Goal: Task Accomplishment & Management: Manage account settings

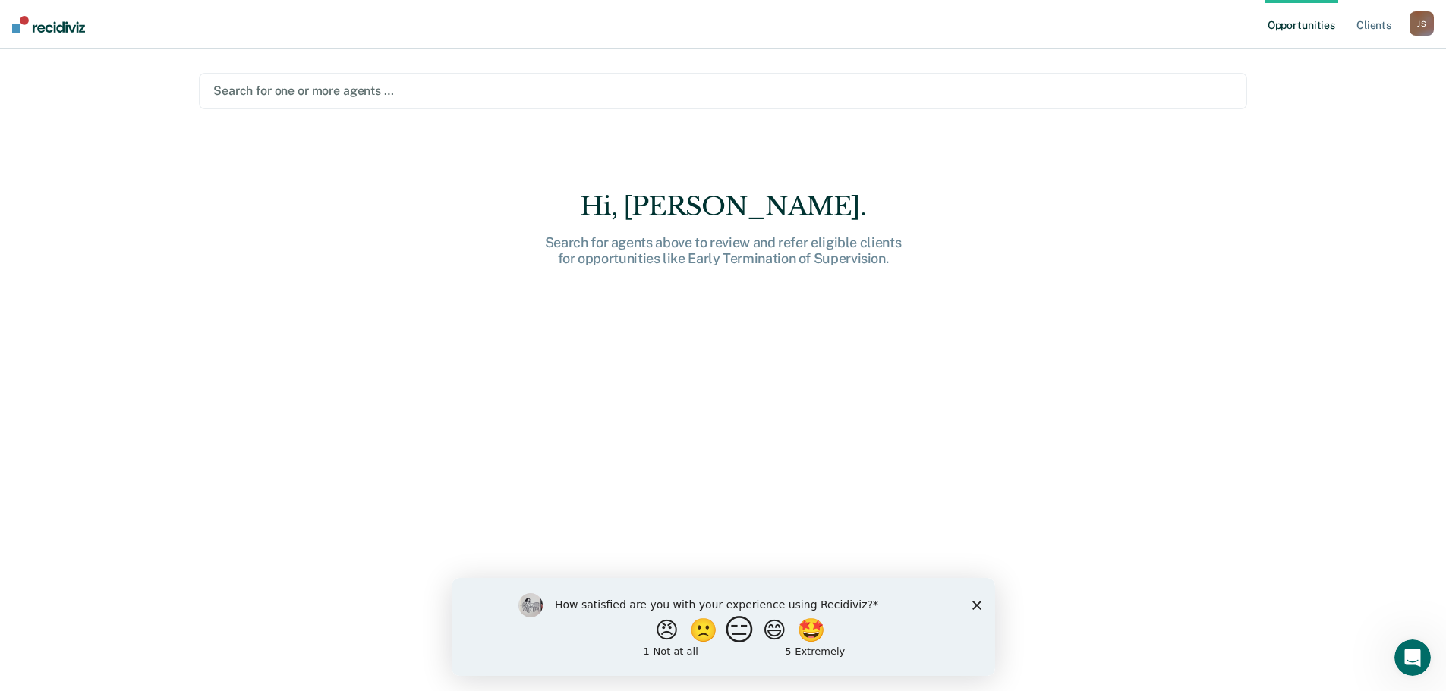
click at [730, 628] on button "😑" at bounding box center [741, 630] width 36 height 30
click at [679, 643] on input "Enter text..." at bounding box center [709, 640] width 311 height 30
type input "The program isn't necessary if you pay attention to your caseload and desktop t…"
click at [878, 638] on icon "Submit your response" at bounding box center [877, 640] width 12 height 12
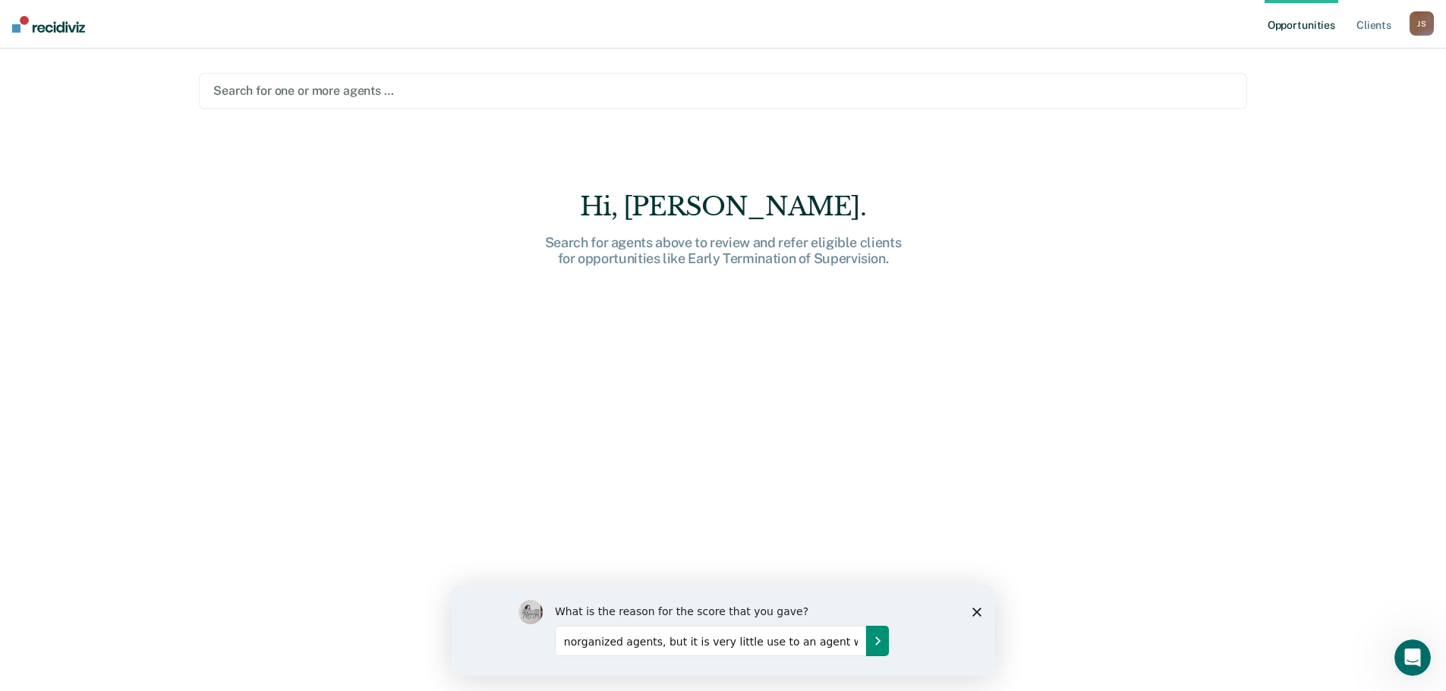
scroll to position [0, 0]
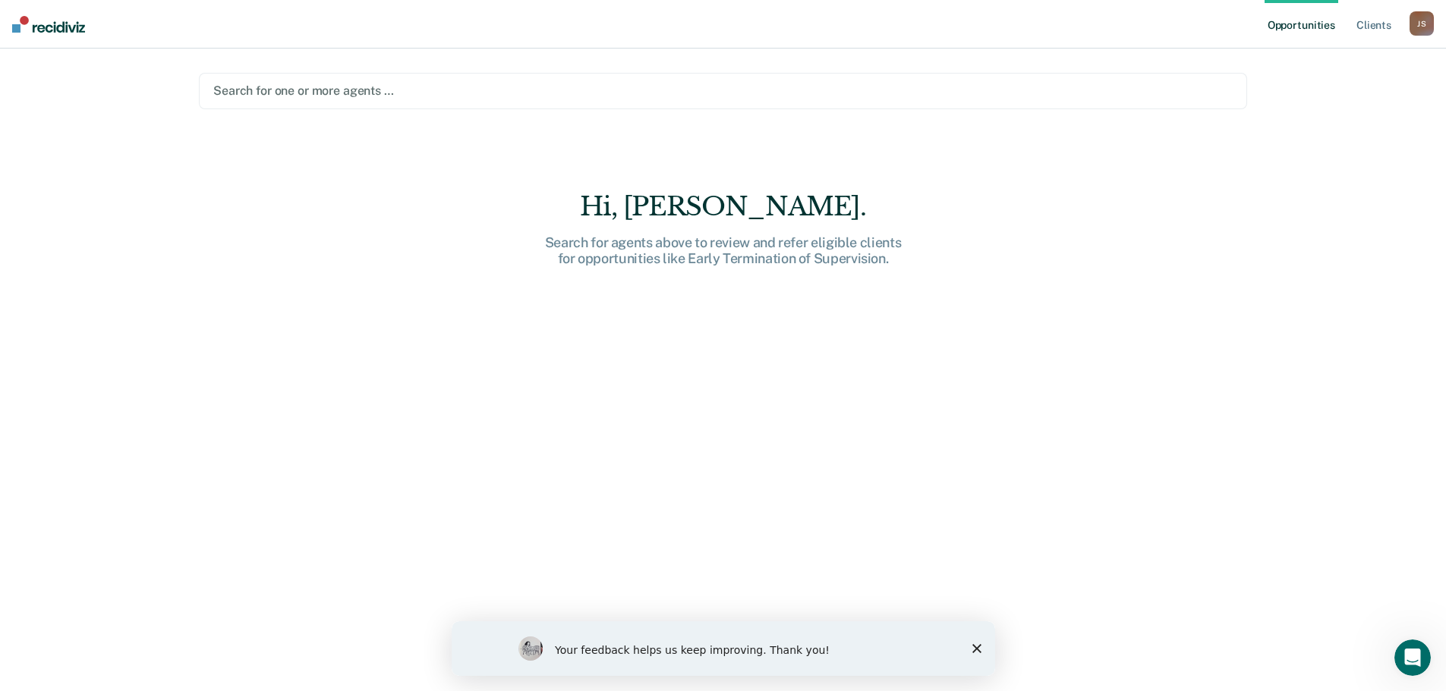
click at [543, 86] on div at bounding box center [722, 90] width 1019 height 17
click at [1352, 121] on div "Opportunities Client s [PERSON_NAME] [PERSON_NAME] Profile How it works Log Out…" at bounding box center [723, 345] width 1446 height 691
click at [493, 100] on div "Search for one or more agents …" at bounding box center [723, 90] width 1022 height 20
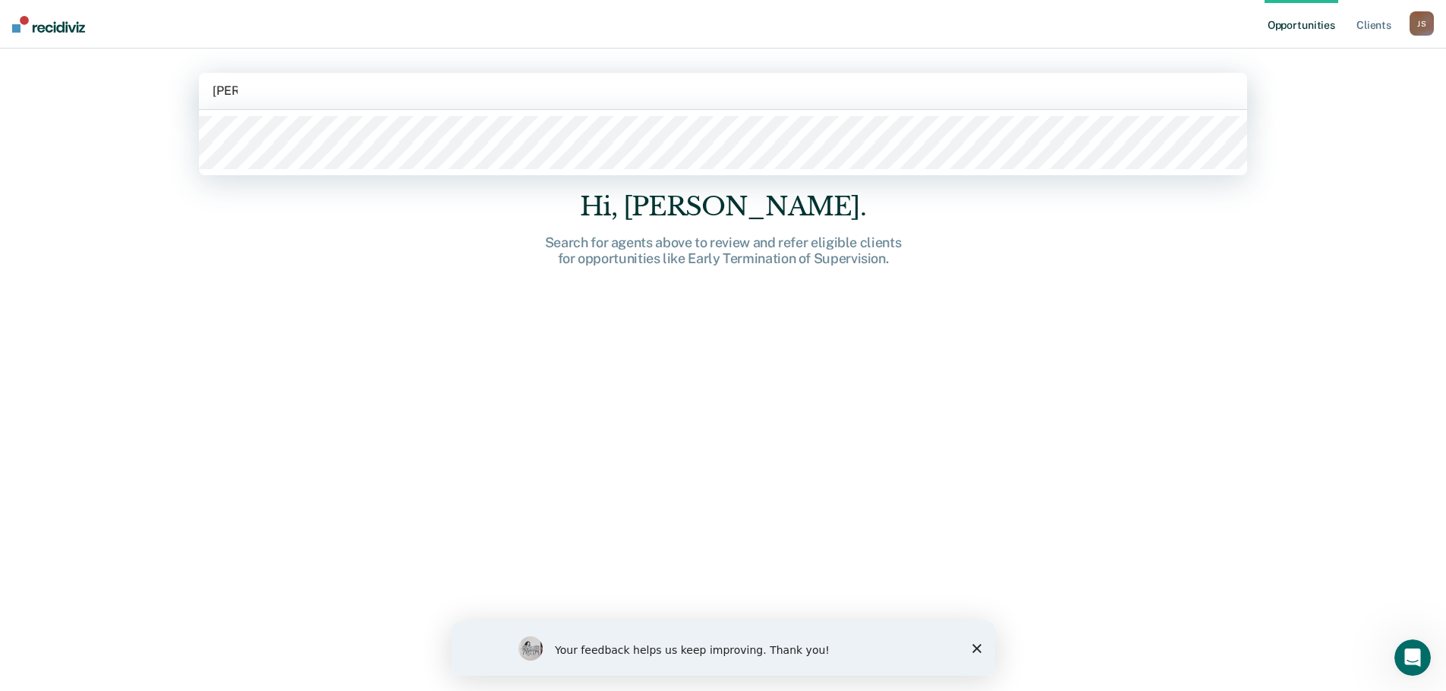
type input "Jerem"
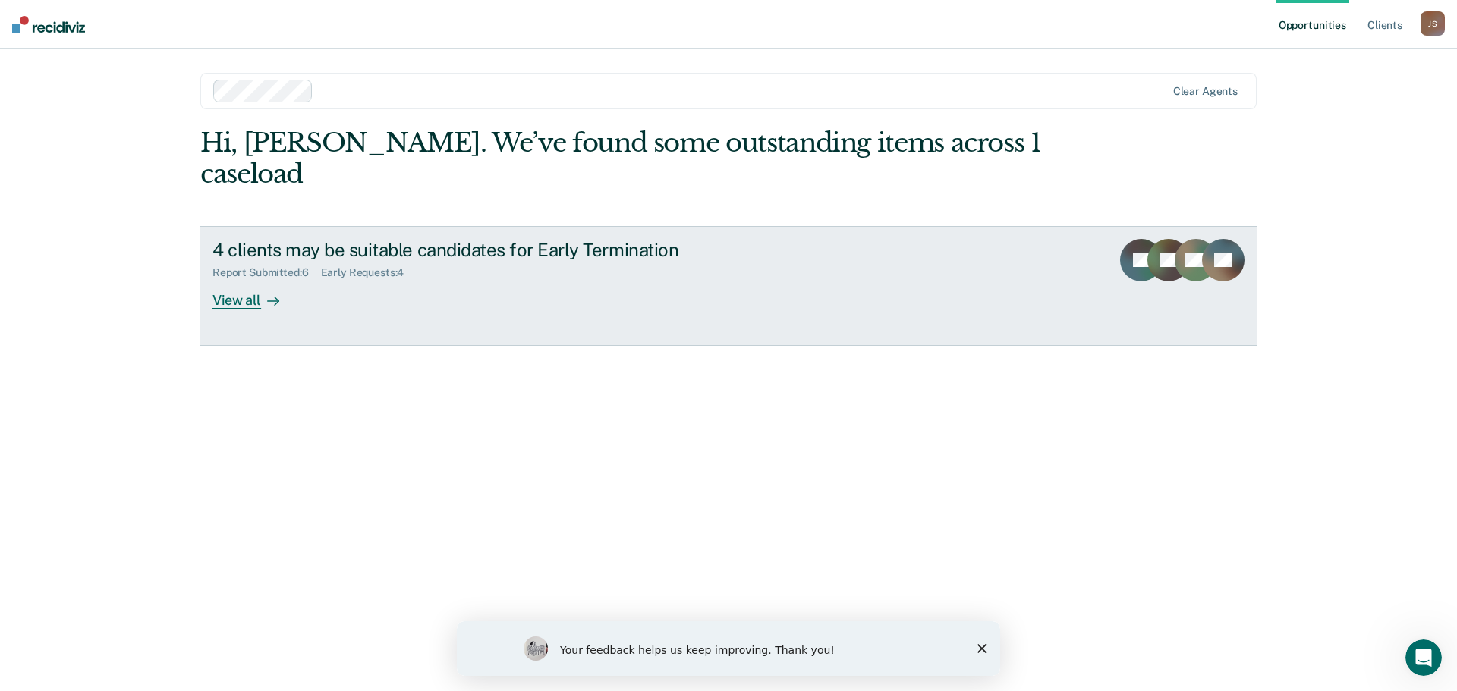
click at [250, 279] on div "View all" at bounding box center [255, 294] width 85 height 30
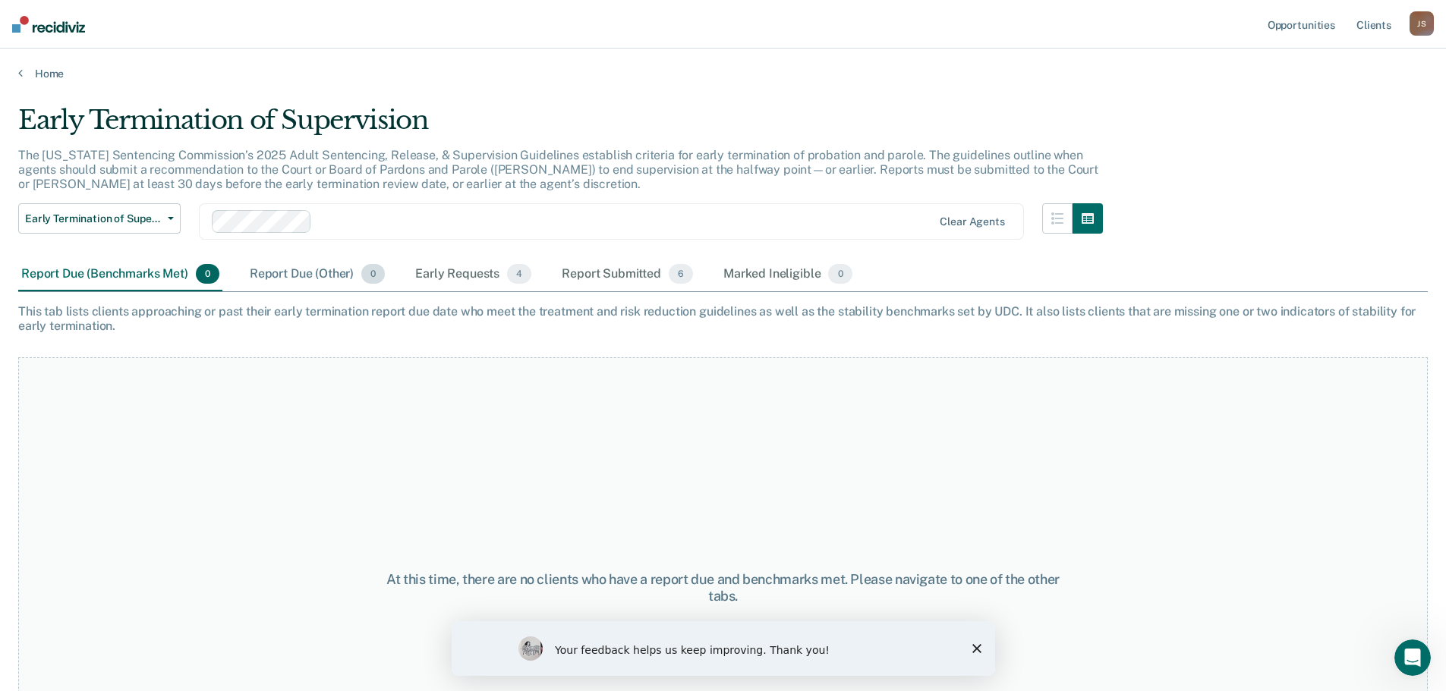
click at [370, 280] on span "0" at bounding box center [373, 274] width 24 height 20
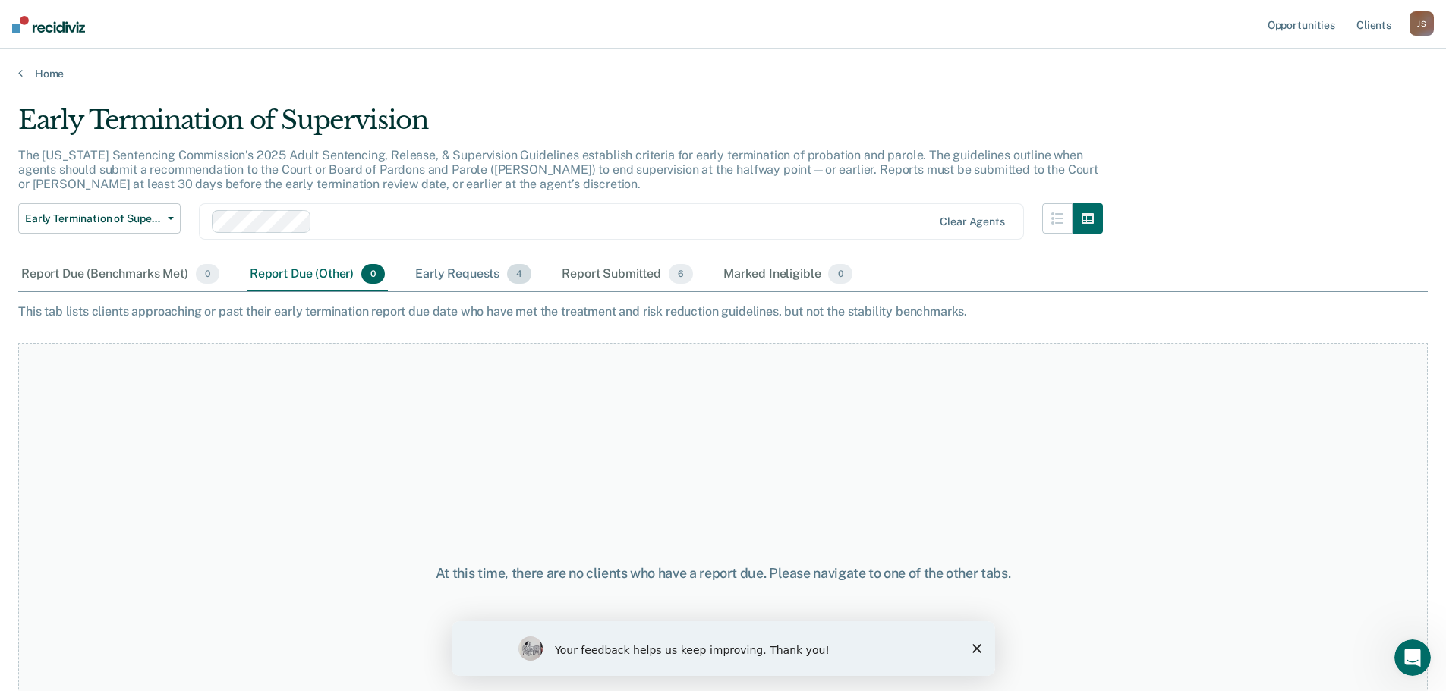
click at [518, 275] on span "4" at bounding box center [519, 274] width 24 height 20
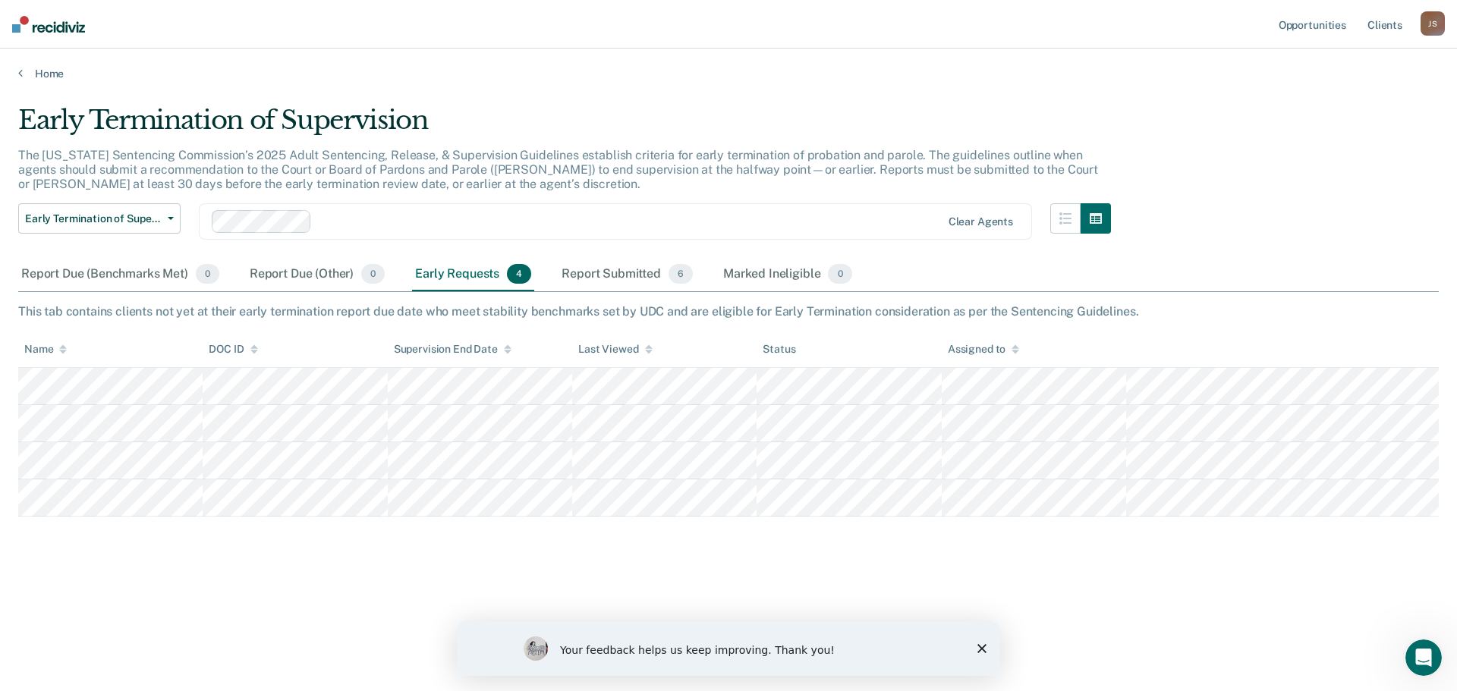
click at [983, 647] on polygon "Close survey" at bounding box center [982, 648] width 9 height 9
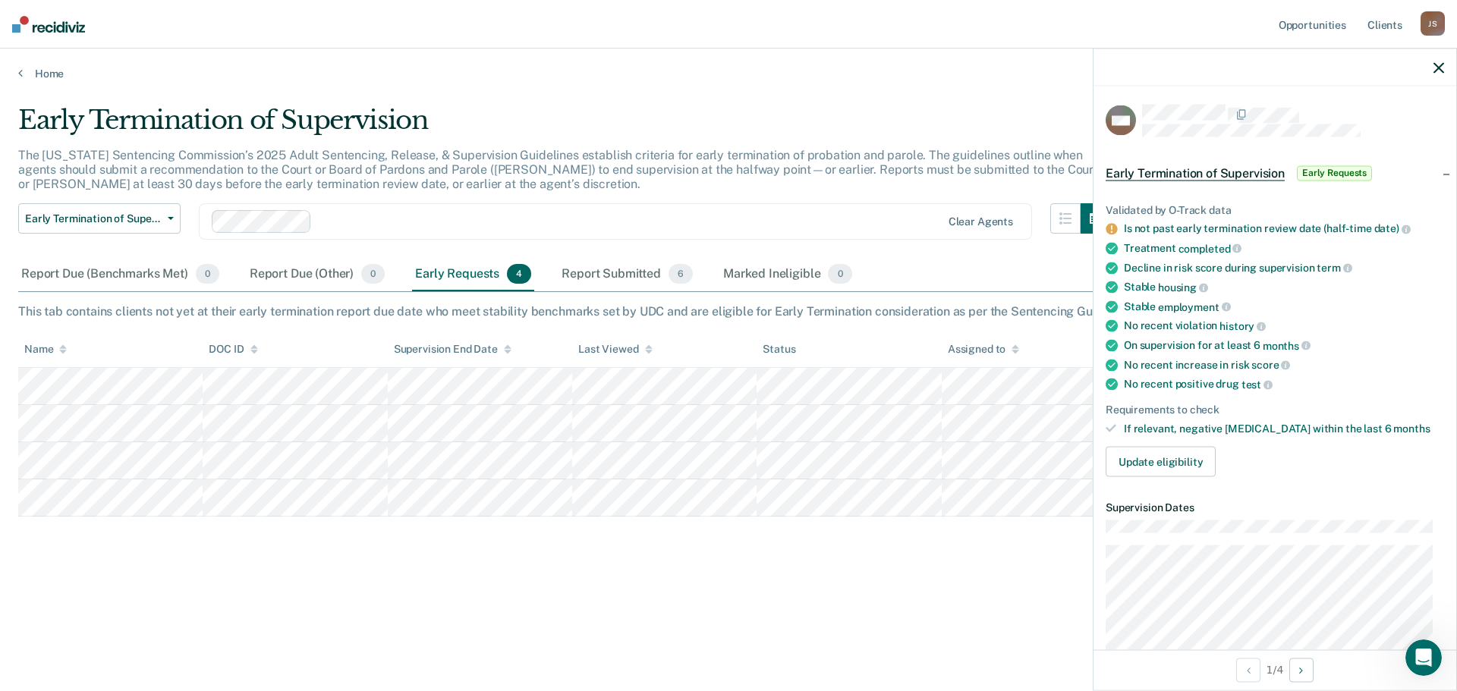
click at [1438, 67] on icon "button" at bounding box center [1439, 67] width 11 height 11
click at [1437, 65] on icon "button" at bounding box center [1439, 67] width 11 height 11
click at [1439, 71] on icon "button" at bounding box center [1439, 67] width 11 height 11
click at [1440, 67] on icon "button" at bounding box center [1439, 67] width 11 height 11
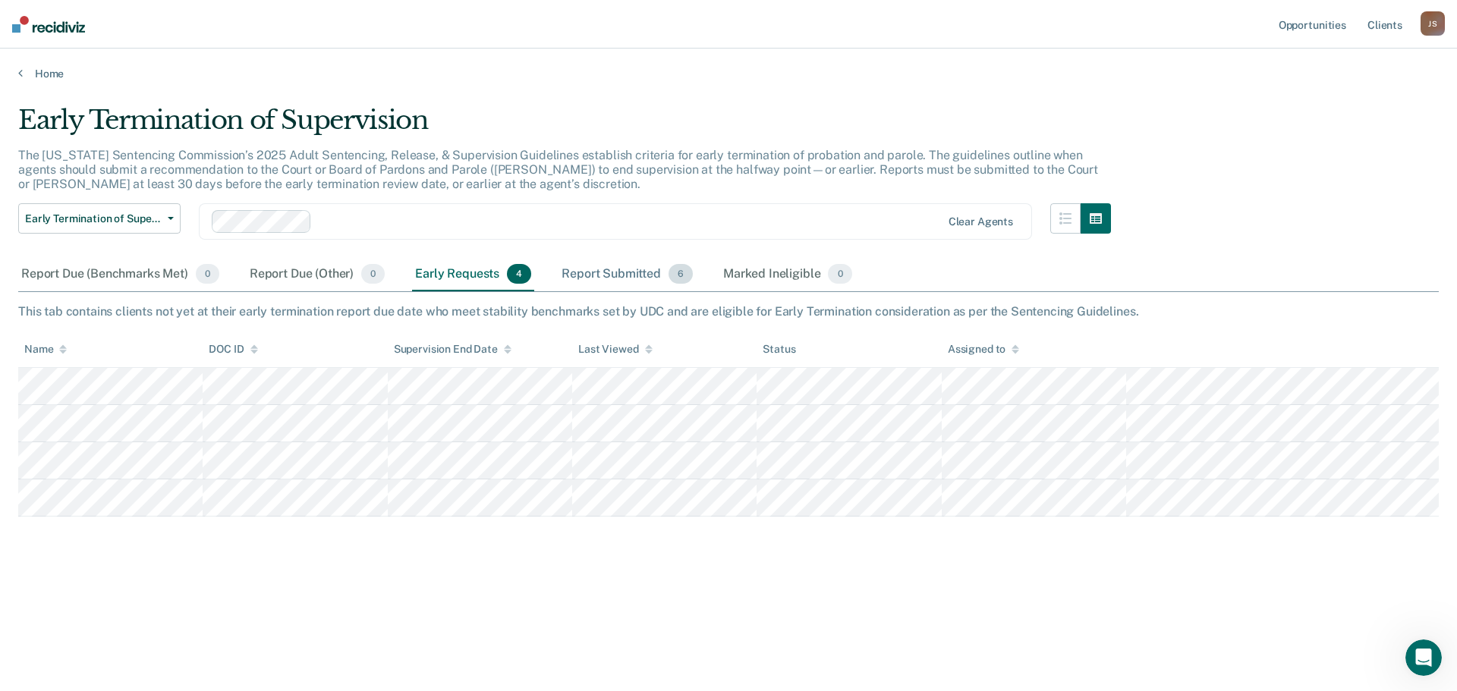
click at [684, 275] on span "6" at bounding box center [681, 274] width 24 height 20
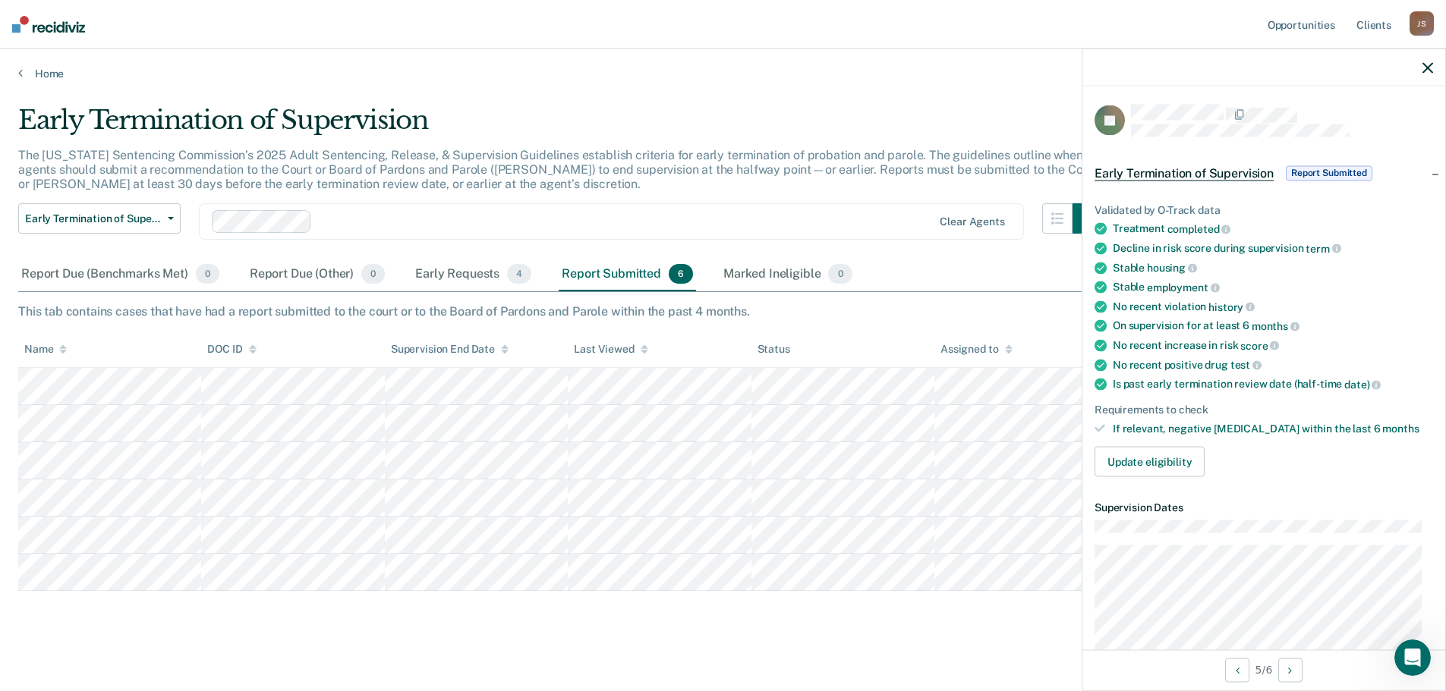
click at [1430, 63] on icon "button" at bounding box center [1427, 67] width 11 height 11
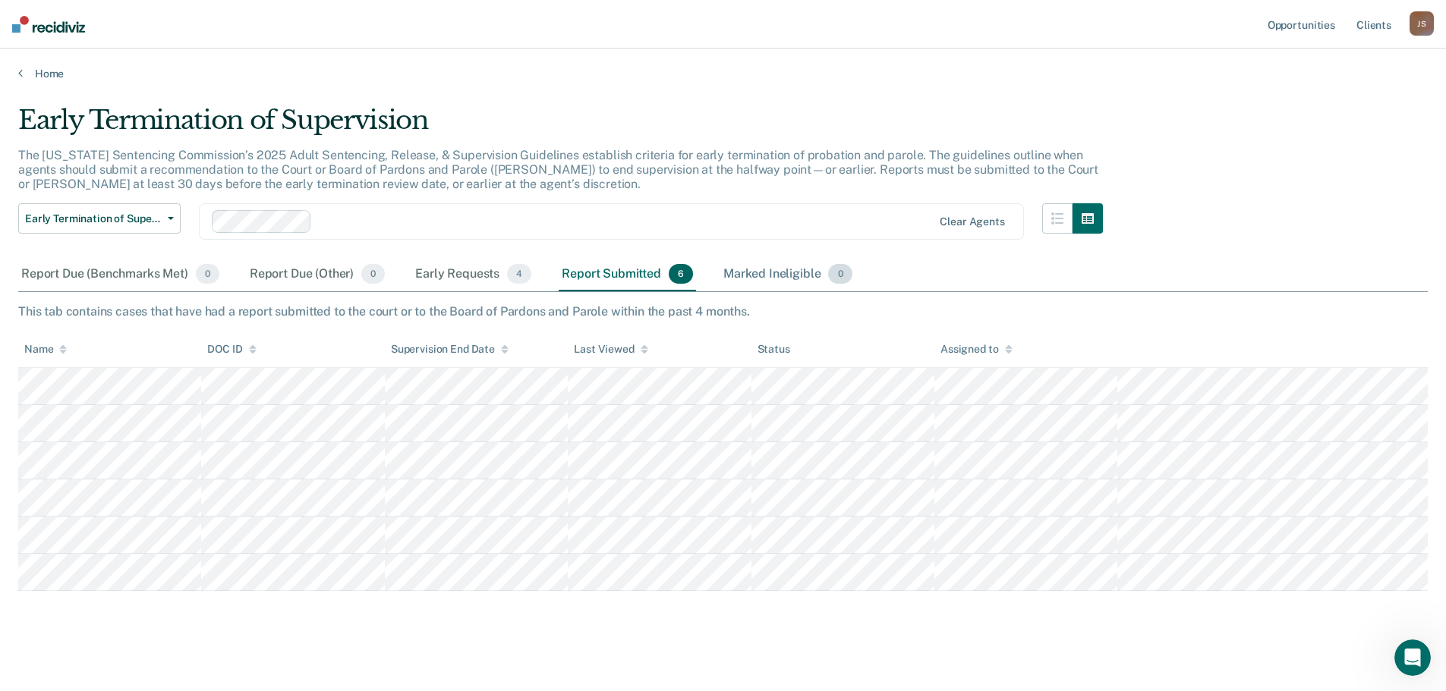
click at [837, 275] on span "0" at bounding box center [840, 274] width 24 height 20
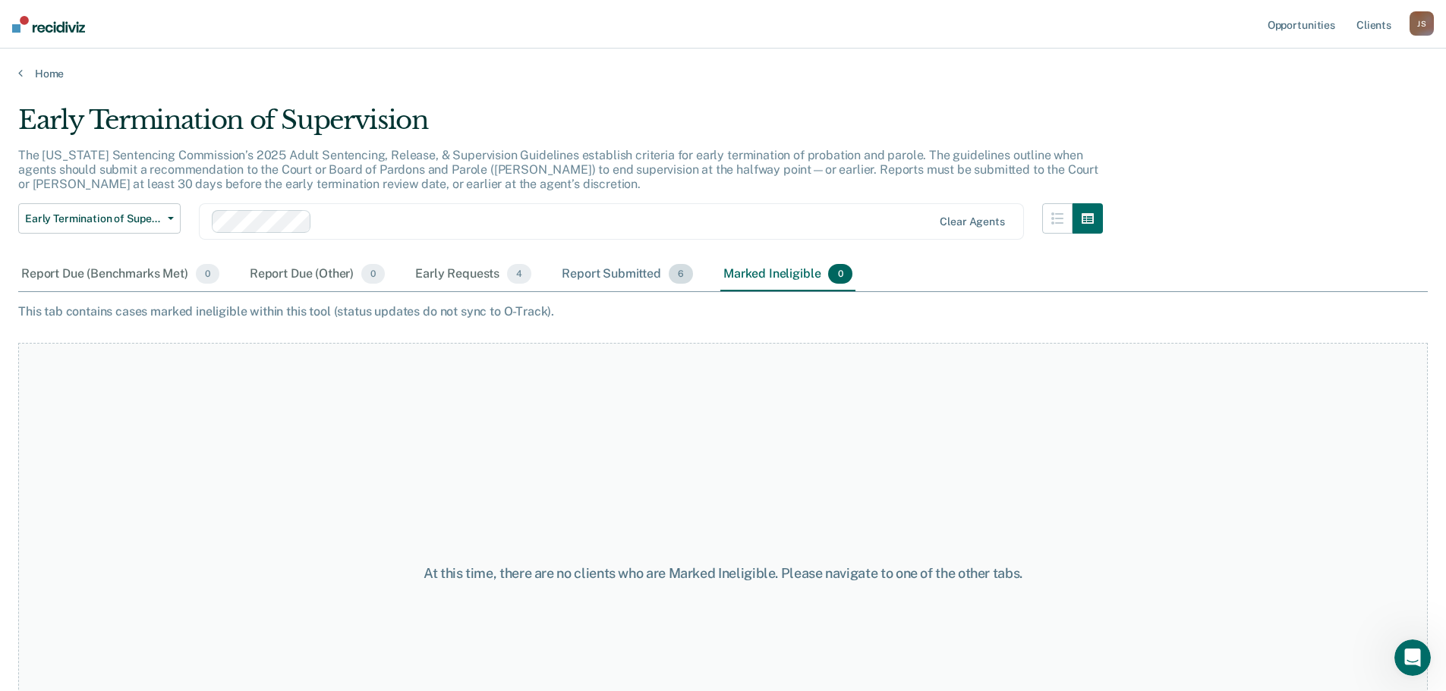
click at [681, 275] on span "6" at bounding box center [681, 274] width 24 height 20
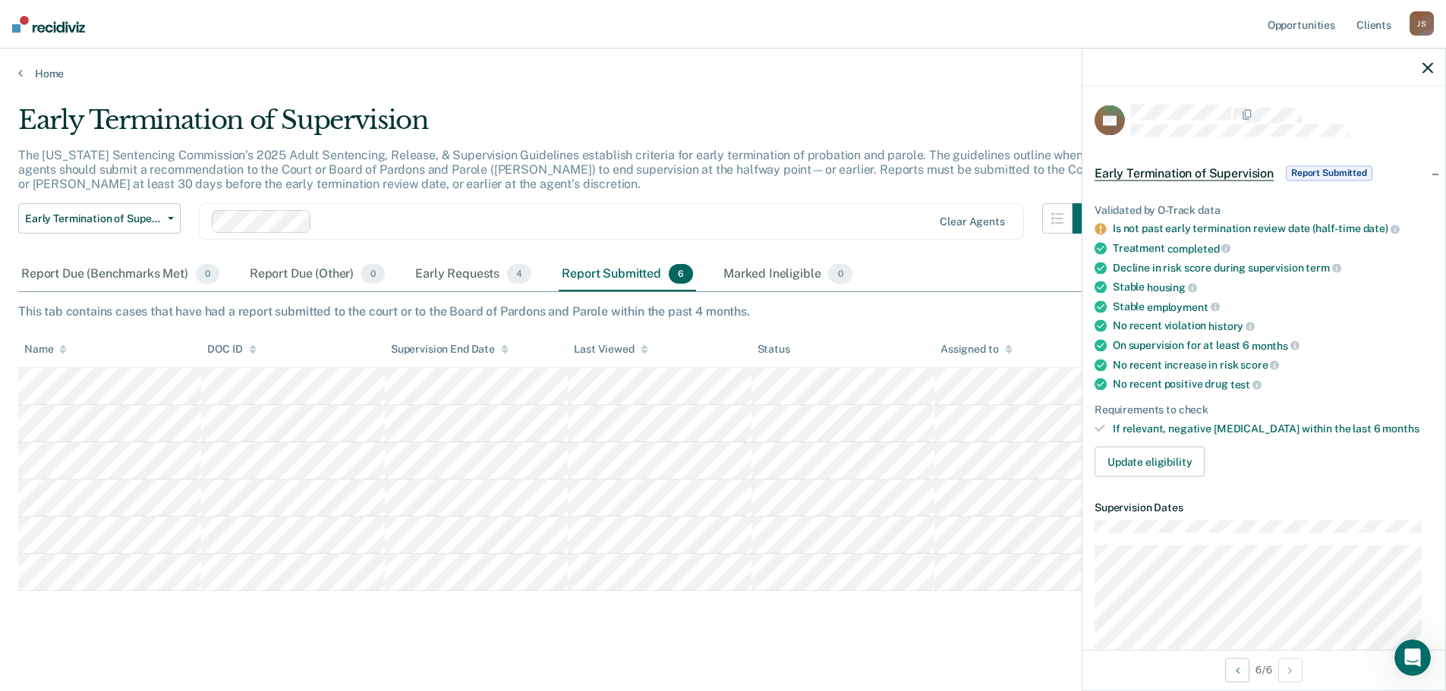
click at [1424, 66] on icon "button" at bounding box center [1427, 67] width 11 height 11
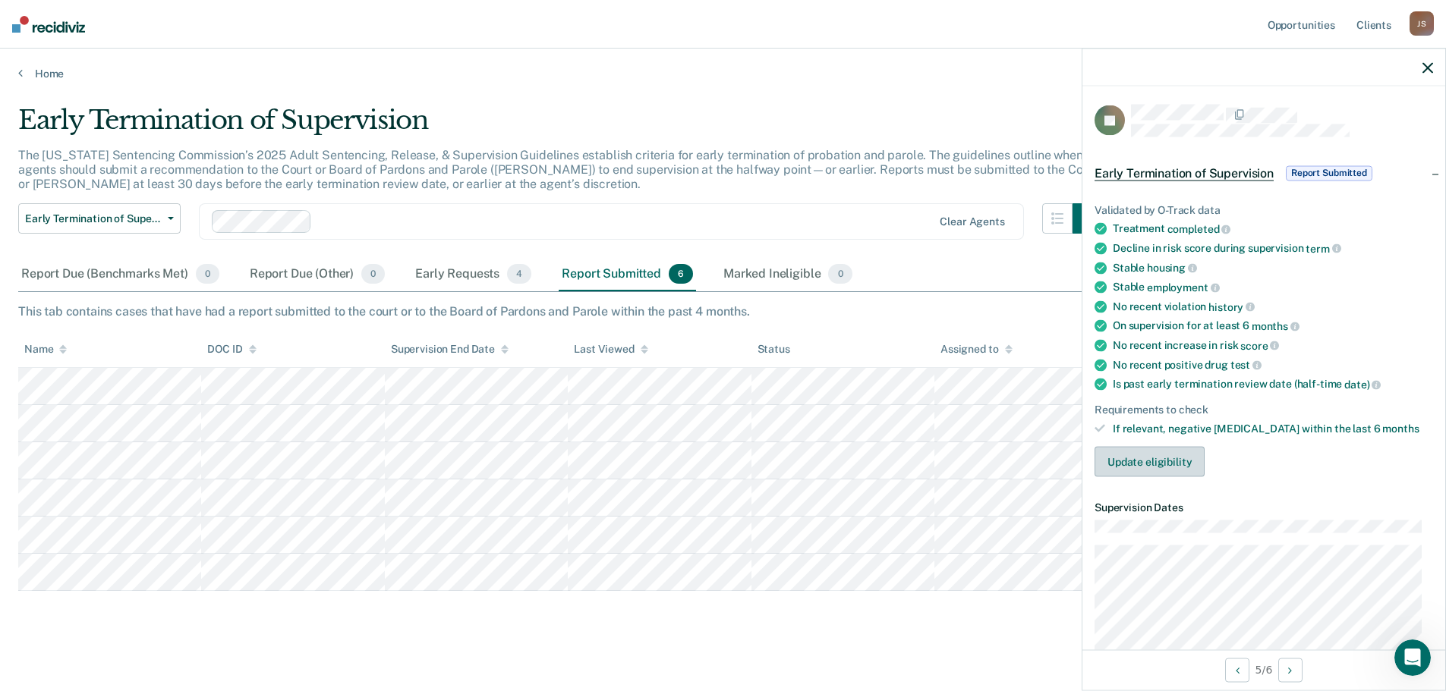
click at [1132, 461] on button "Update eligibility" at bounding box center [1149, 462] width 110 height 30
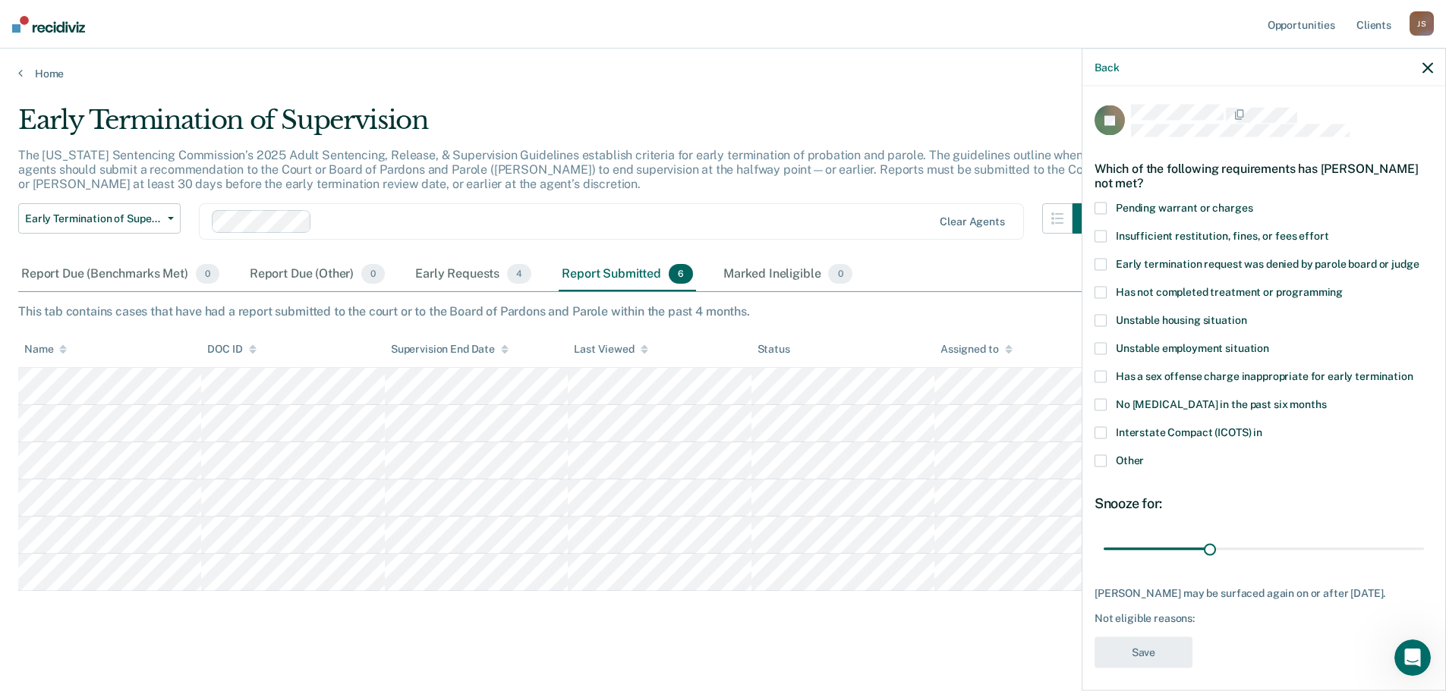
click at [1103, 458] on span at bounding box center [1100, 461] width 12 height 12
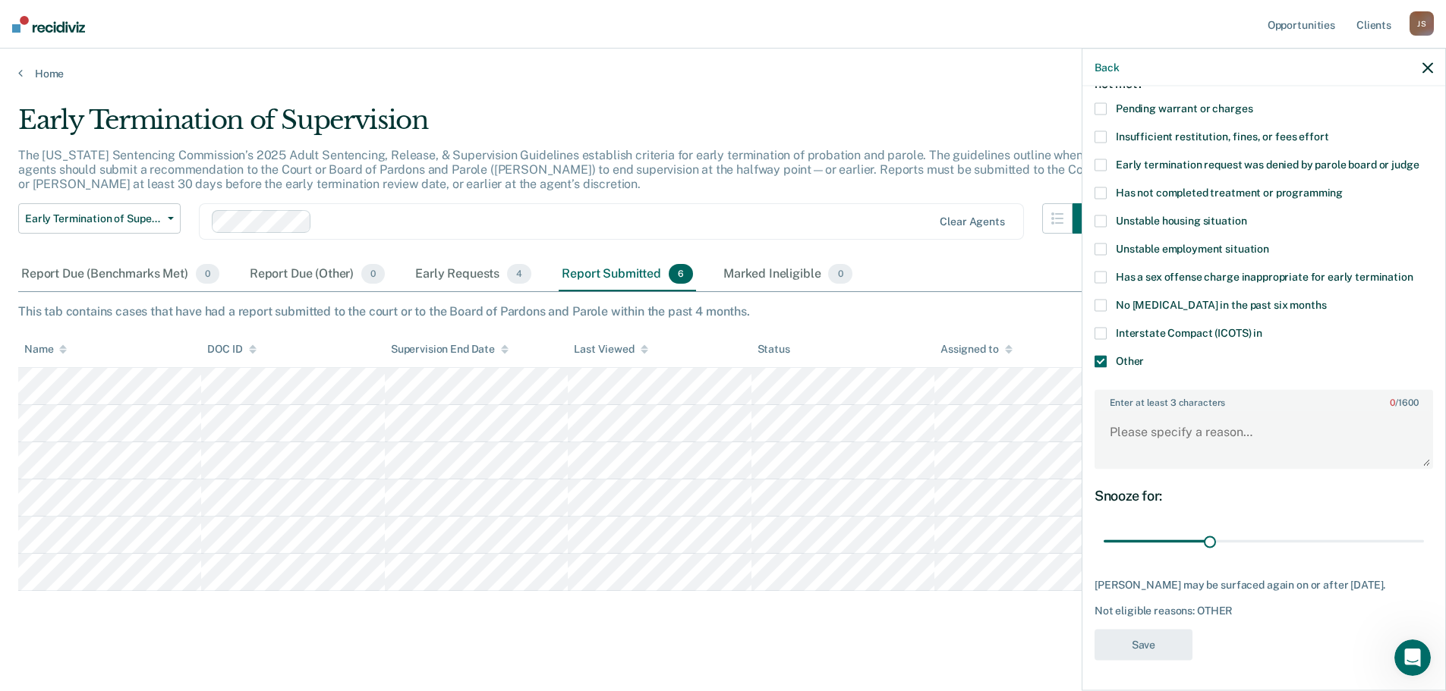
scroll to position [111, 0]
type input "37"
click at [1229, 528] on input "range" at bounding box center [1263, 541] width 320 height 27
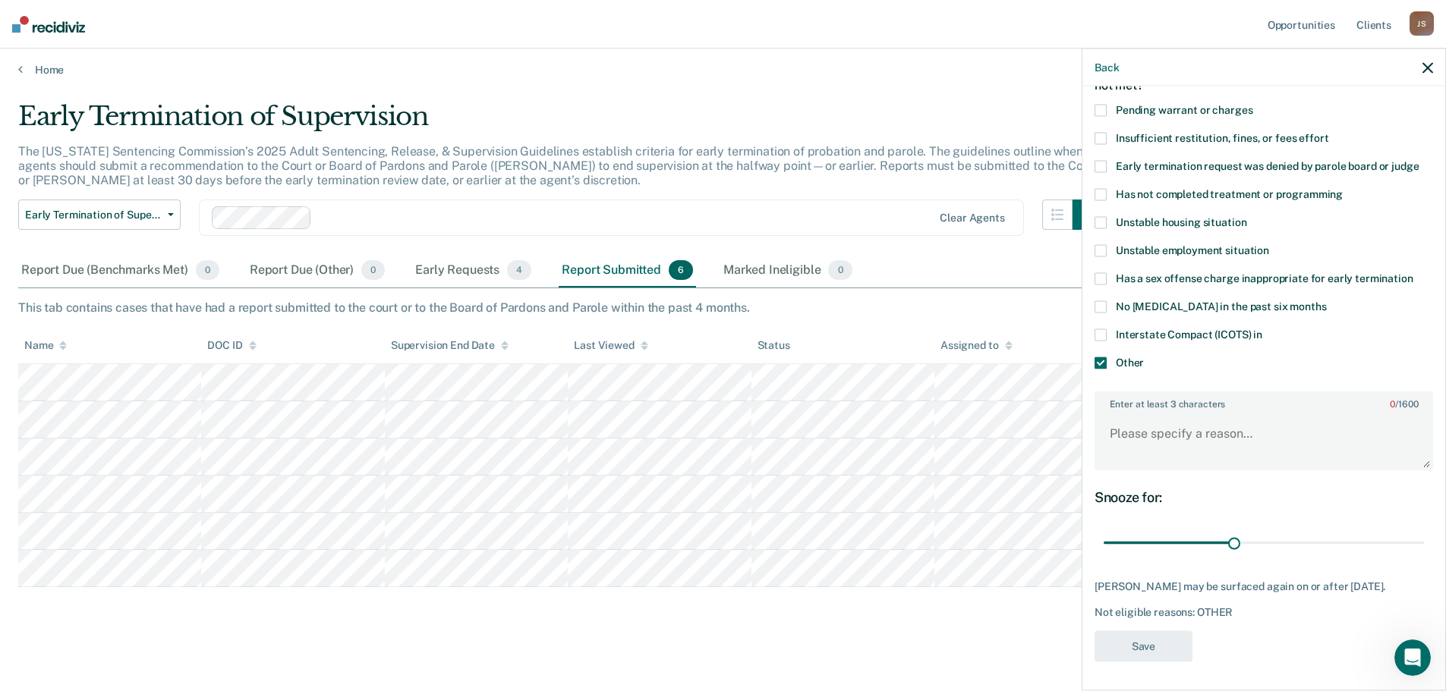
scroll to position [9, 0]
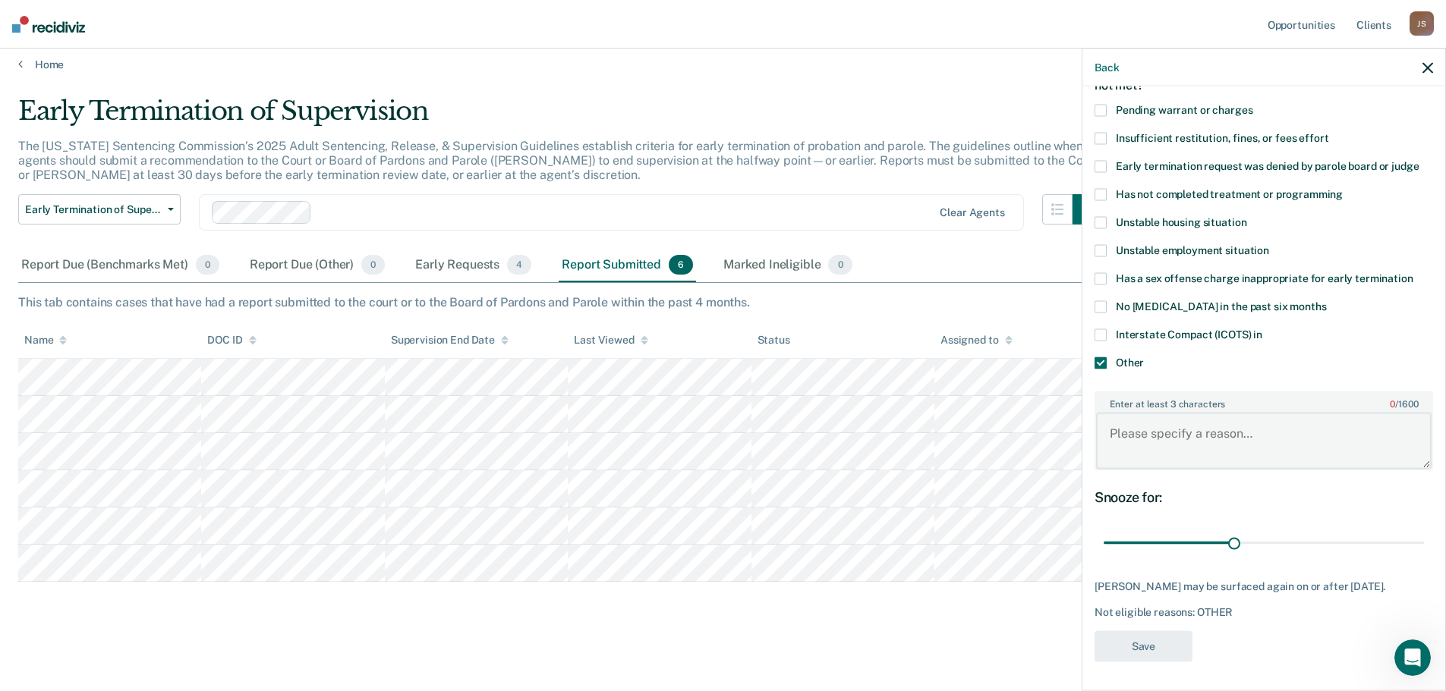
click at [1153, 439] on textarea "Enter at least 3 characters 0 / 1600" at bounding box center [1263, 441] width 335 height 56
type textarea "Case terminated successfully and closed on [DATE]"
click at [1145, 647] on button "Save" at bounding box center [1143, 646] width 98 height 31
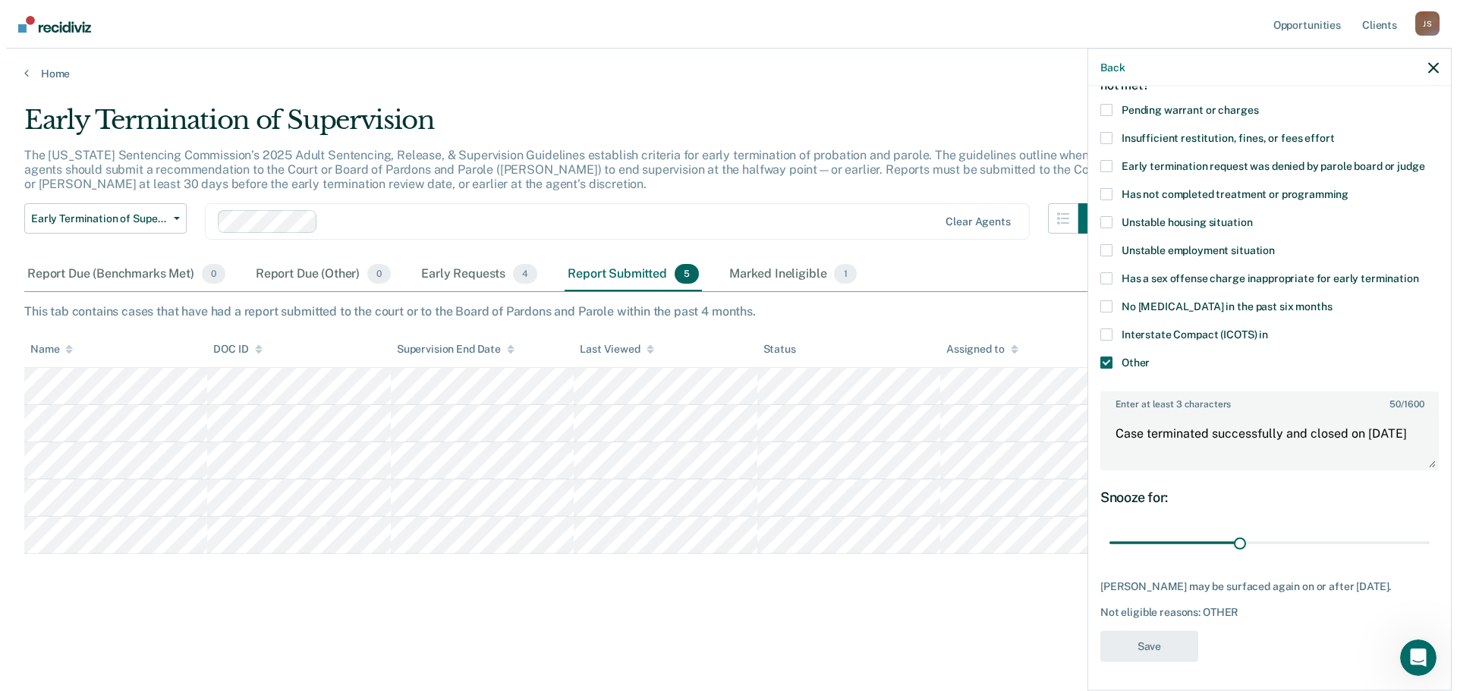
scroll to position [0, 0]
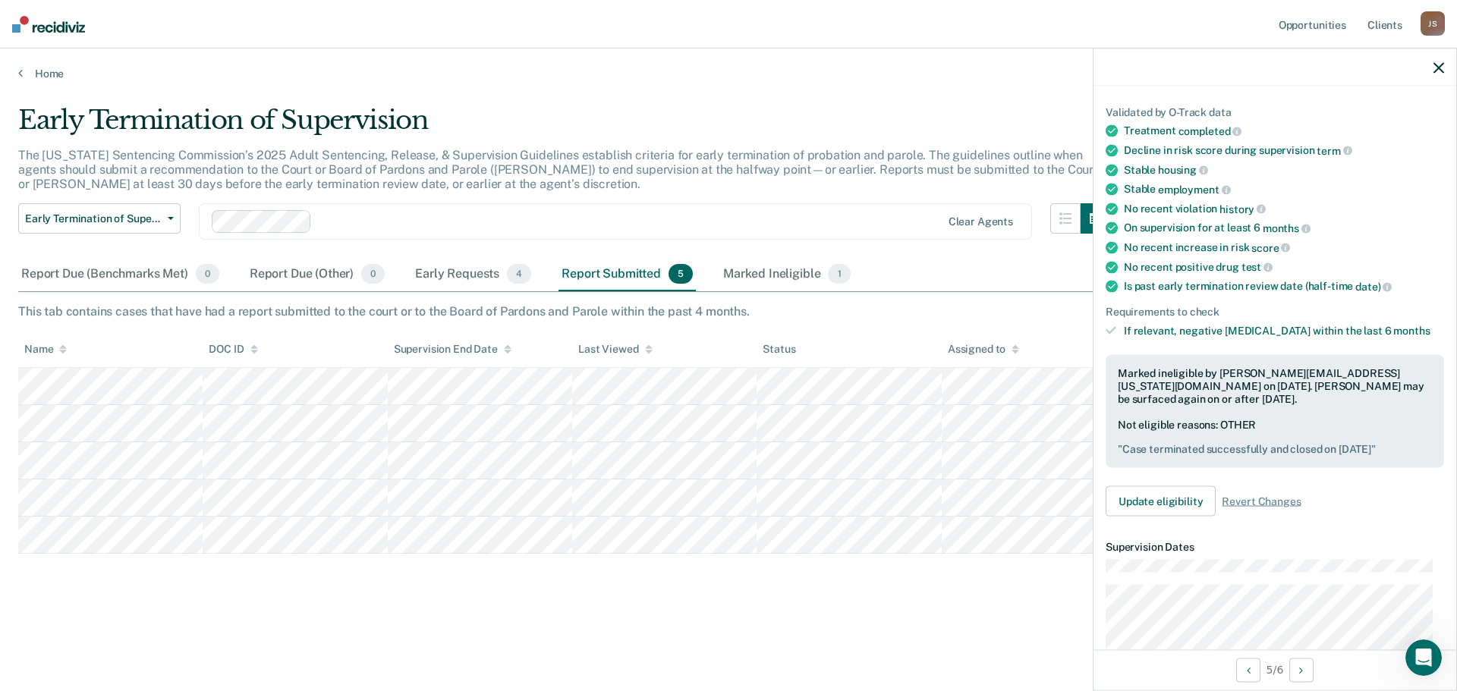
click at [1439, 66] on icon "button" at bounding box center [1439, 67] width 11 height 11
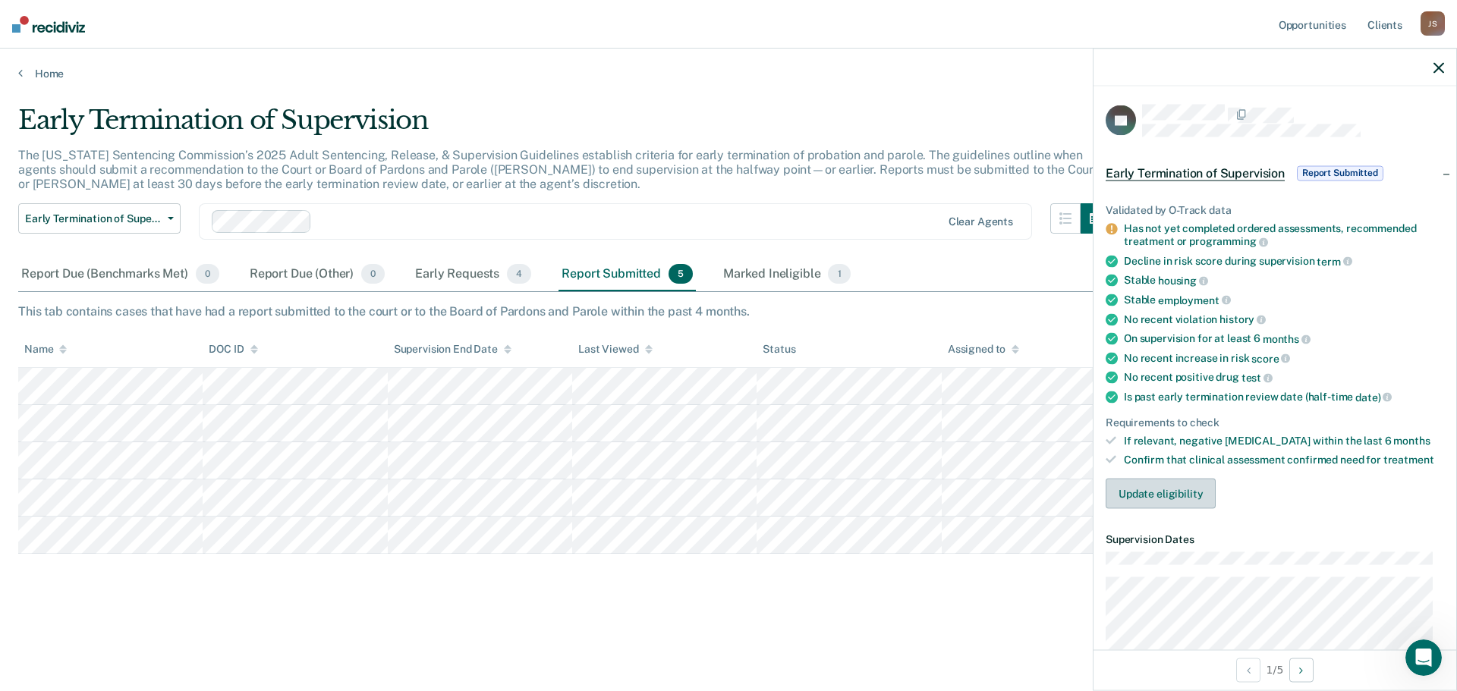
click at [1153, 494] on button "Update eligibility" at bounding box center [1161, 494] width 110 height 30
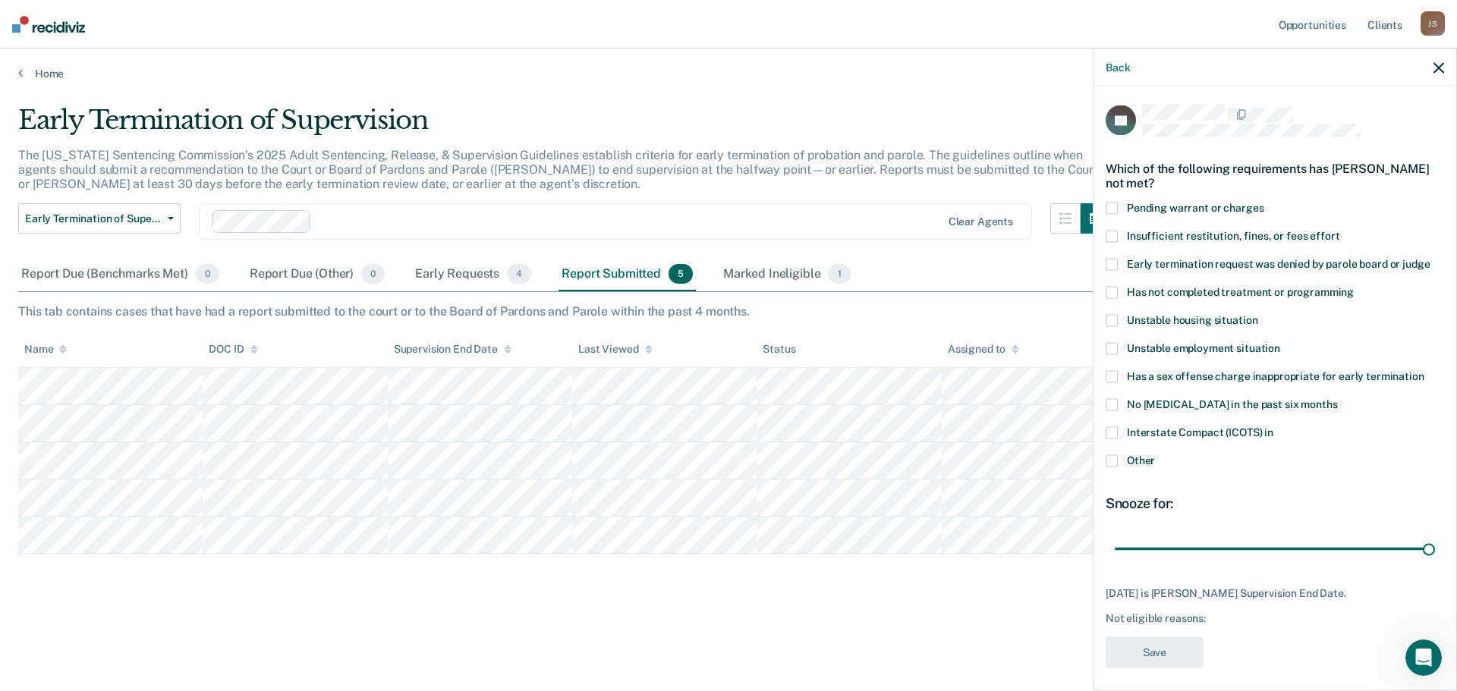
click at [1111, 461] on span at bounding box center [1112, 461] width 12 height 12
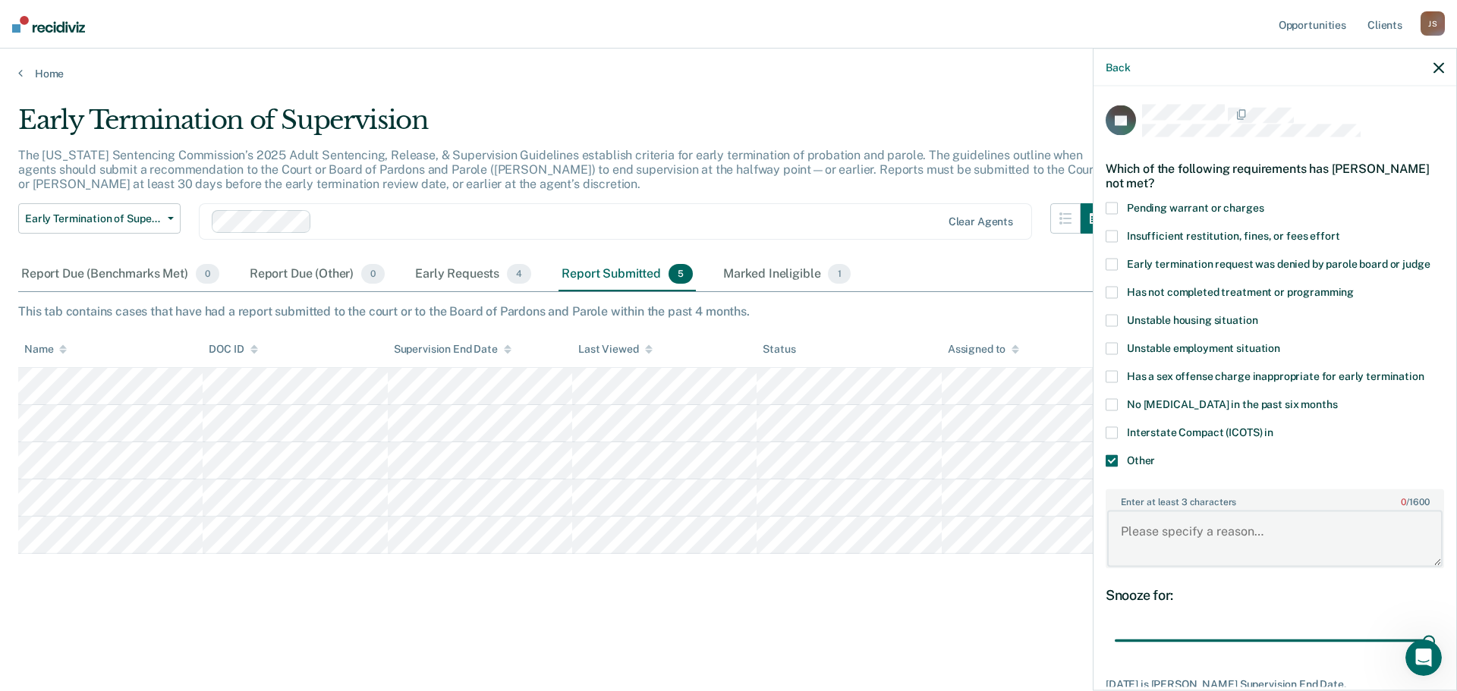
click at [1155, 538] on textarea "Enter at least 3 characters 0 / 1600" at bounding box center [1274, 539] width 335 height 56
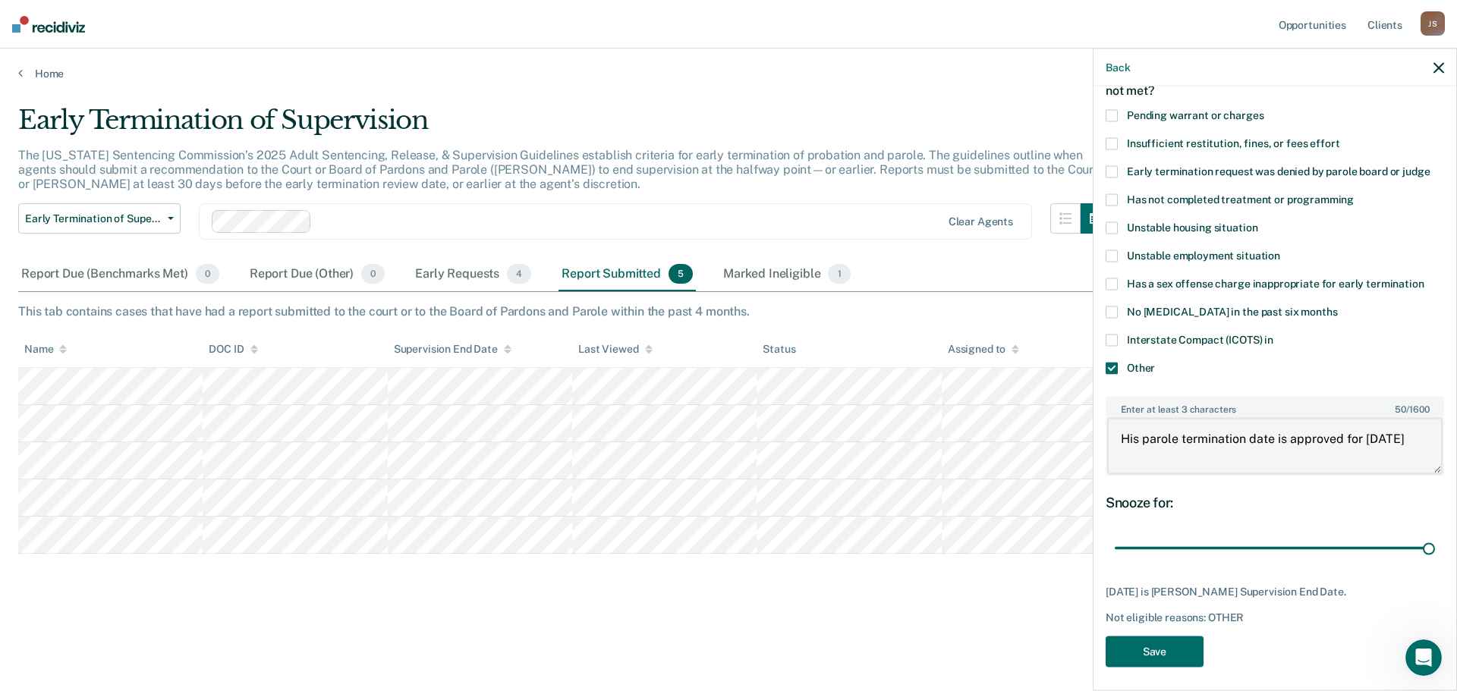
scroll to position [98, 0]
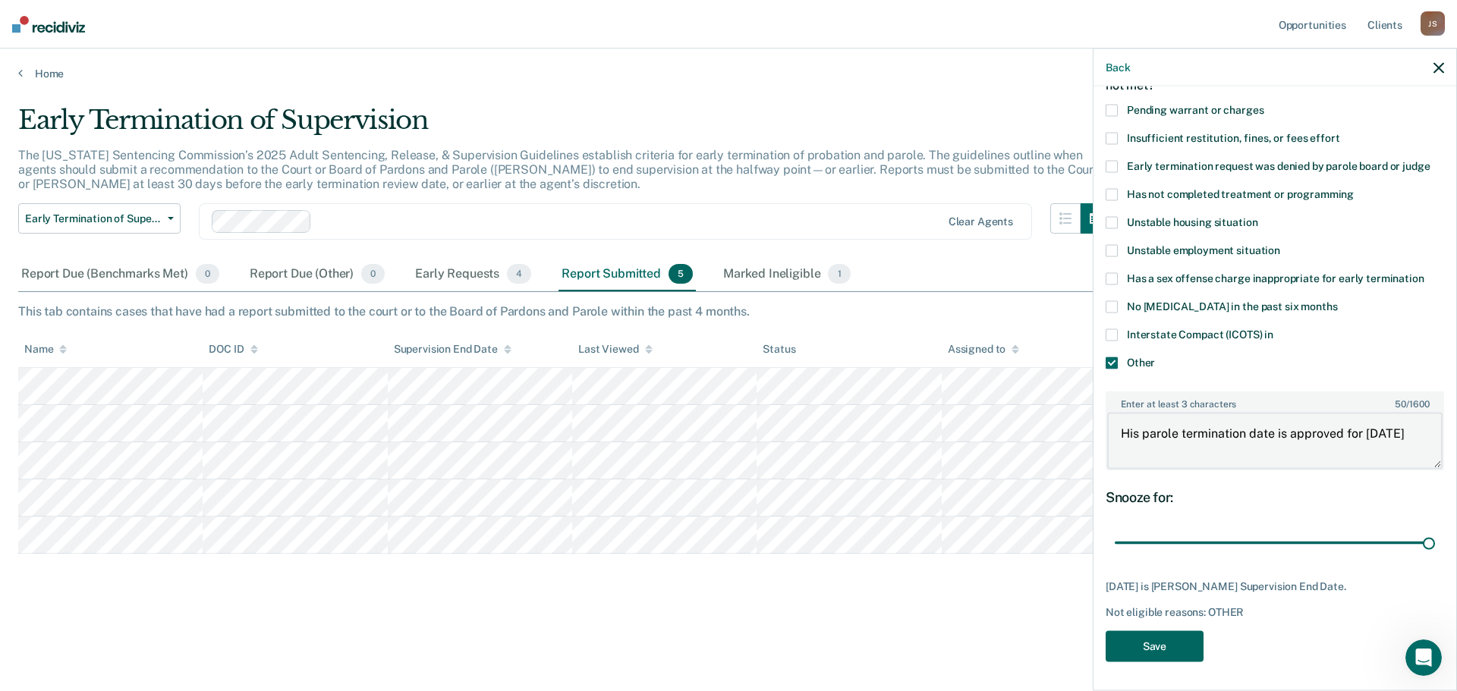
type textarea "His parole termination date is approved for [DATE]"
click at [1168, 647] on button "Save" at bounding box center [1155, 646] width 98 height 31
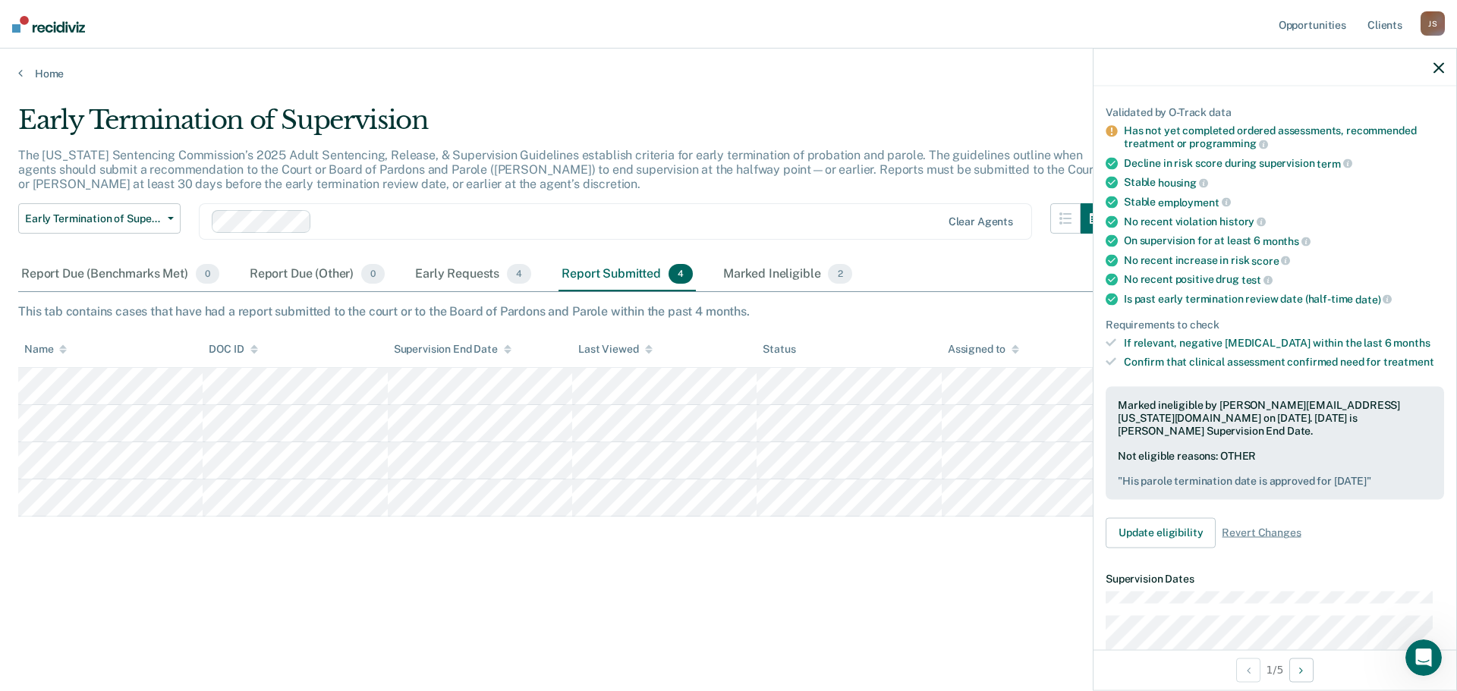
click at [1437, 63] on icon "button" at bounding box center [1439, 67] width 11 height 11
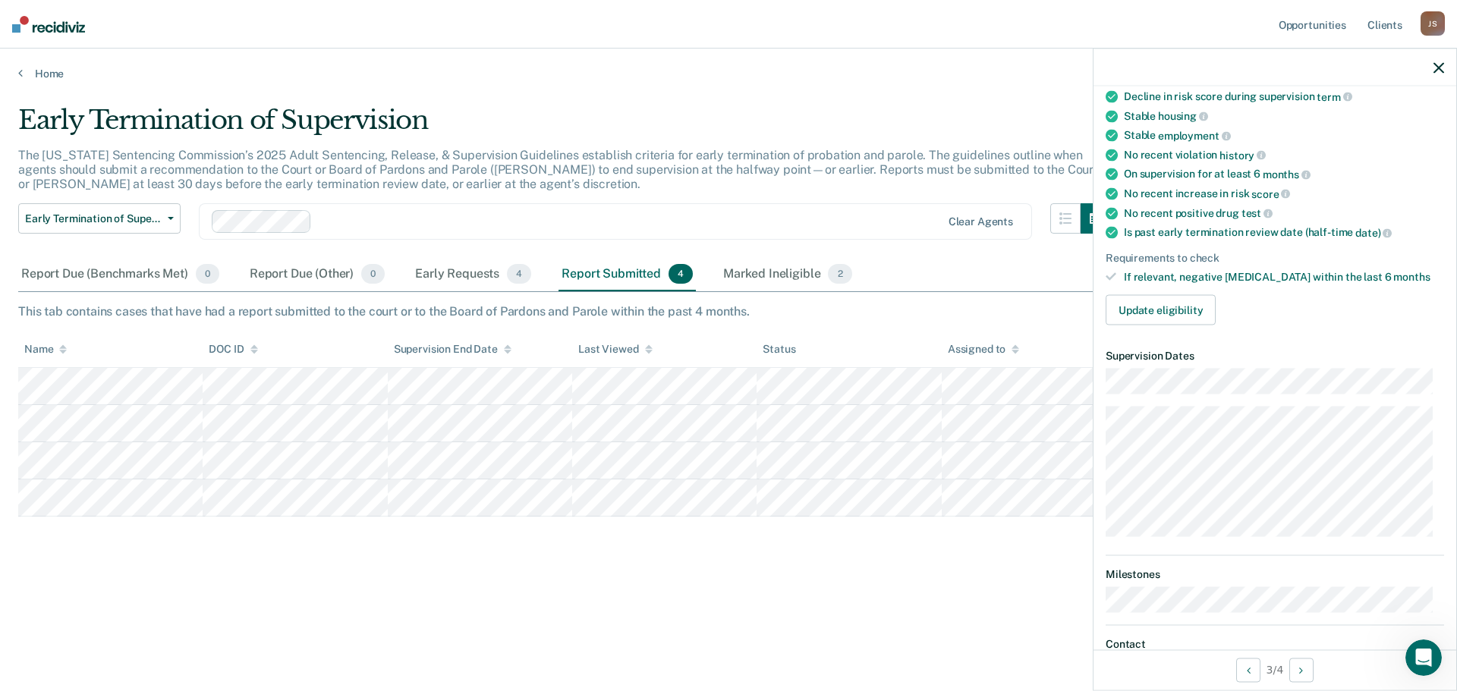
scroll to position [0, 0]
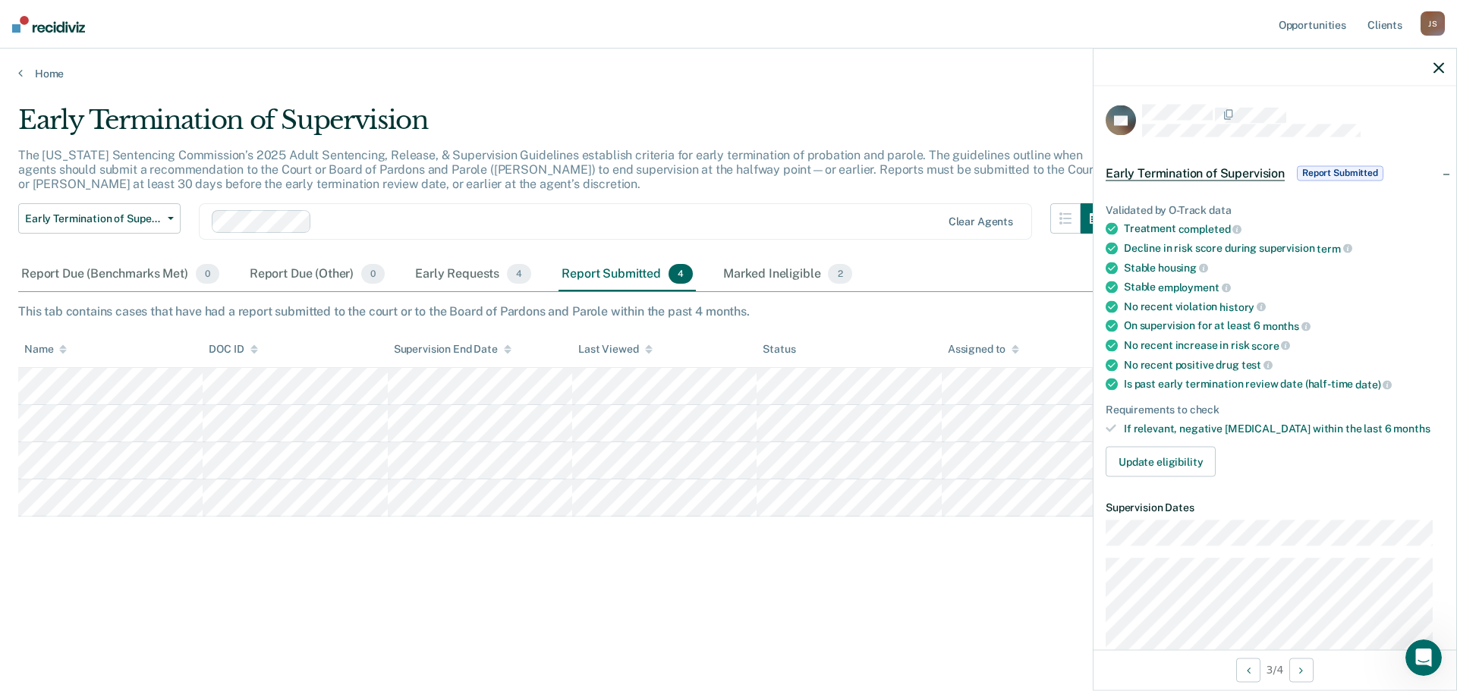
click at [1436, 66] on icon "button" at bounding box center [1439, 67] width 11 height 11
click at [1432, 66] on div at bounding box center [1275, 68] width 363 height 38
click at [1437, 69] on icon "button" at bounding box center [1439, 67] width 11 height 11
click at [1434, 65] on div at bounding box center [1275, 68] width 363 height 38
click at [1434, 65] on icon "button" at bounding box center [1439, 67] width 11 height 11
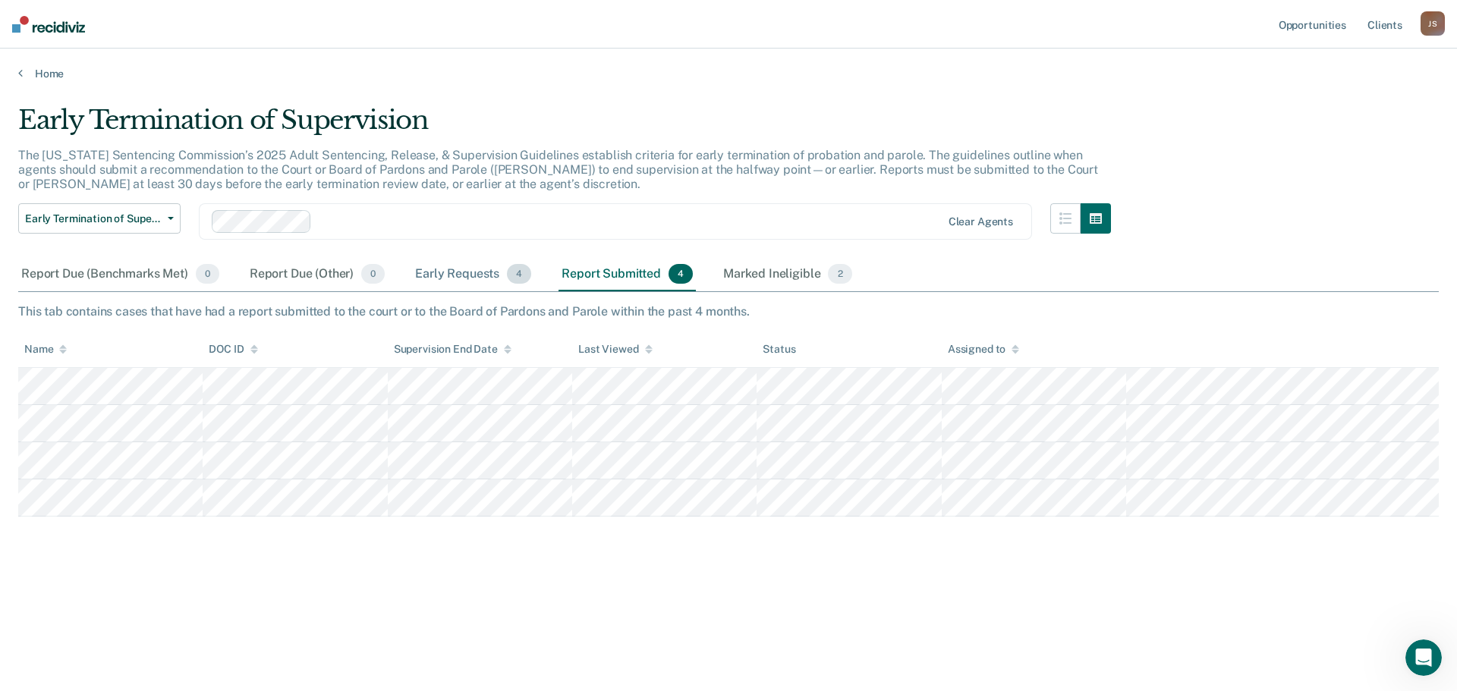
click at [474, 265] on div "Early Requests 4" at bounding box center [473, 274] width 122 height 33
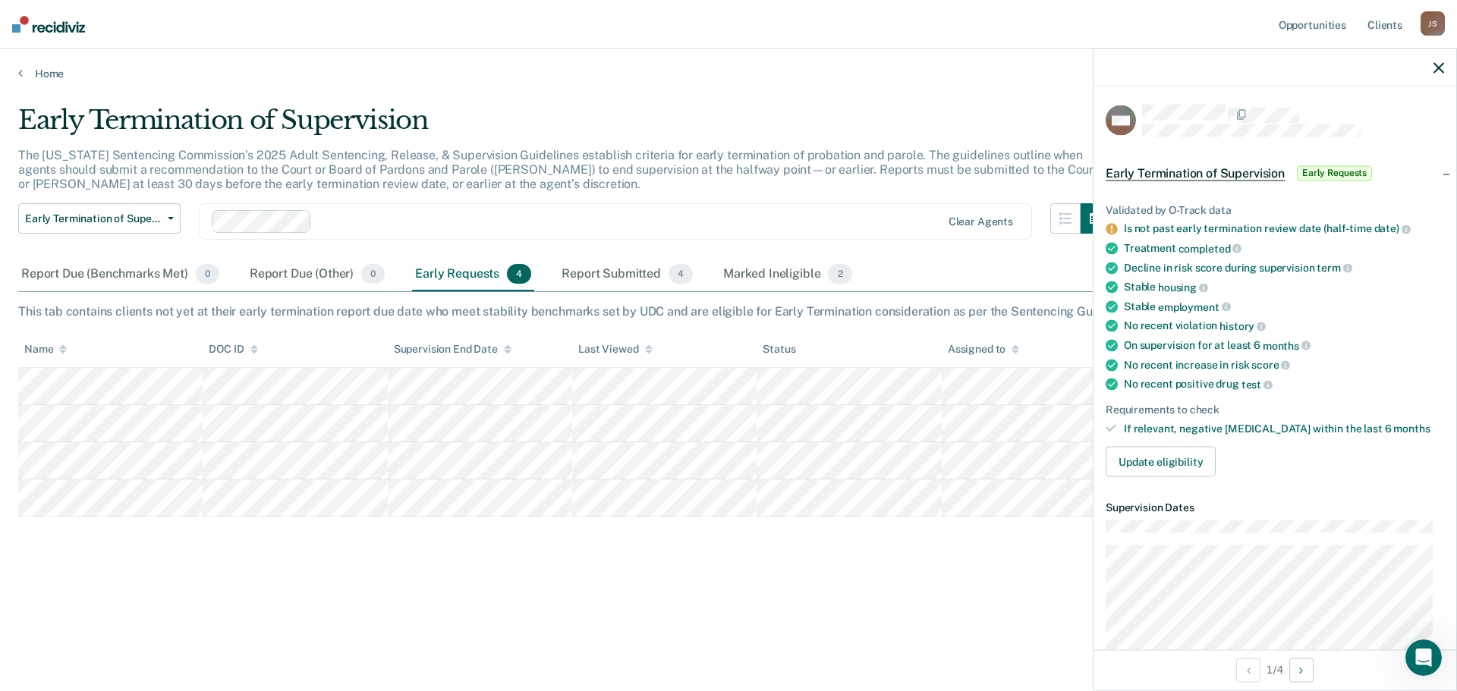
click at [1440, 71] on icon "button" at bounding box center [1439, 67] width 11 height 11
click at [1434, 68] on icon "button" at bounding box center [1439, 67] width 11 height 11
click at [1437, 71] on icon "button" at bounding box center [1439, 67] width 11 height 11
click at [1439, 68] on icon "button" at bounding box center [1439, 67] width 11 height 11
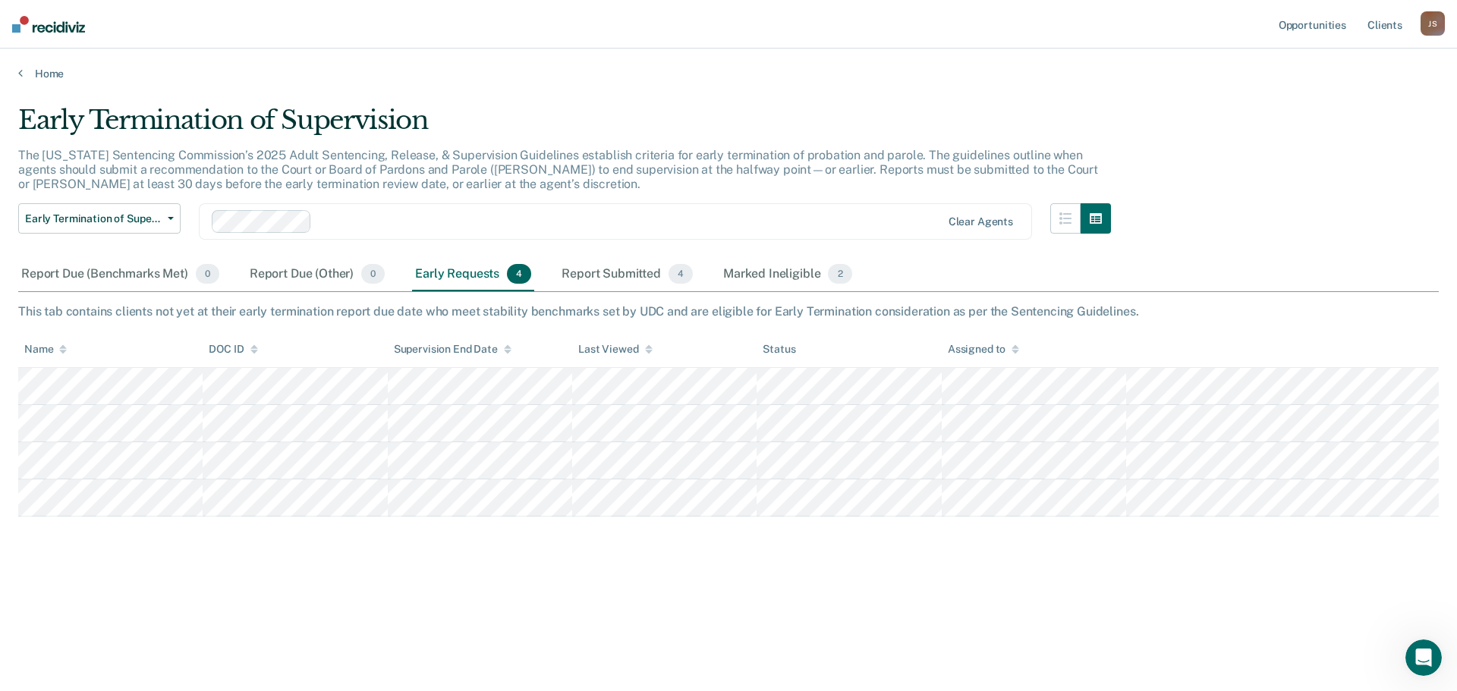
click at [1424, 22] on div "J S" at bounding box center [1433, 23] width 24 height 24
click at [1328, 100] on link "Log Out" at bounding box center [1372, 99] width 122 height 13
